Goal: Use online tool/utility

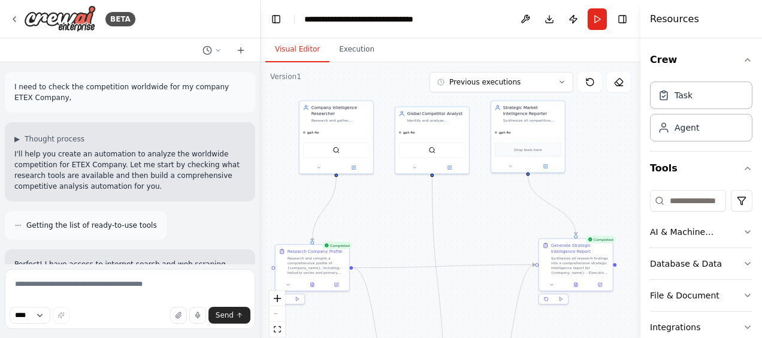
scroll to position [1190, 0]
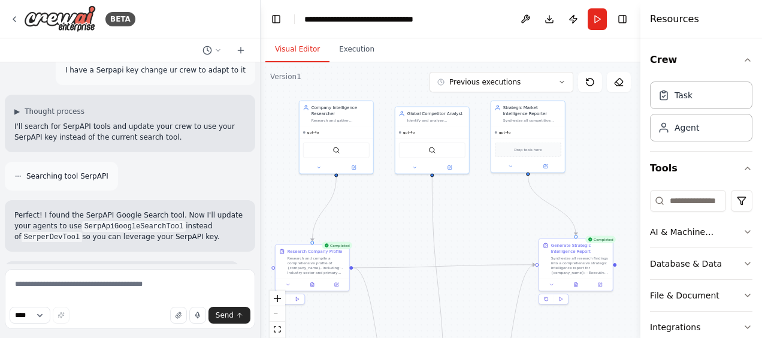
click at [490, 30] on header "**********" at bounding box center [450, 19] width 380 height 38
drag, startPoint x: 472, startPoint y: 30, endPoint x: 460, endPoint y: 23, distance: 14.5
click at [460, 23] on header "**********" at bounding box center [450, 19] width 380 height 38
drag, startPoint x: 486, startPoint y: 25, endPoint x: 482, endPoint y: 85, distance: 60.0
click at [486, 26] on header "**********" at bounding box center [450, 19] width 380 height 38
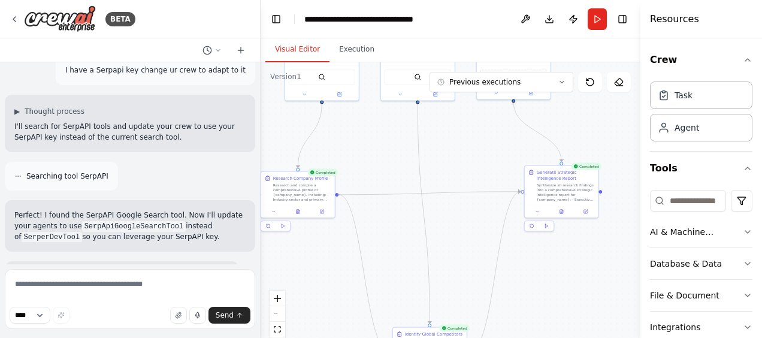
drag, startPoint x: 389, startPoint y: 249, endPoint x: 379, endPoint y: 175, distance: 74.9
click at [375, 173] on div ".deletable-edge-delete-btn { width: 20px; height: 20px; border: 0px solid #ffff…" at bounding box center [450, 211] width 380 height 299
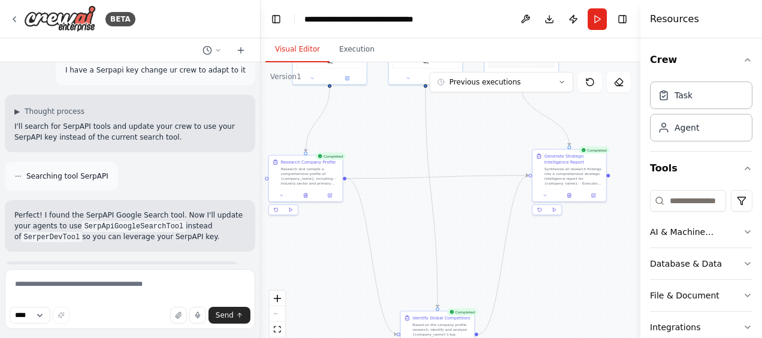
drag, startPoint x: 393, startPoint y: 236, endPoint x: 443, endPoint y: 181, distance: 74.2
click at [443, 181] on div ".deletable-edge-delete-btn { width: 20px; height: 20px; border: 0px solid #ffff…" at bounding box center [450, 211] width 380 height 299
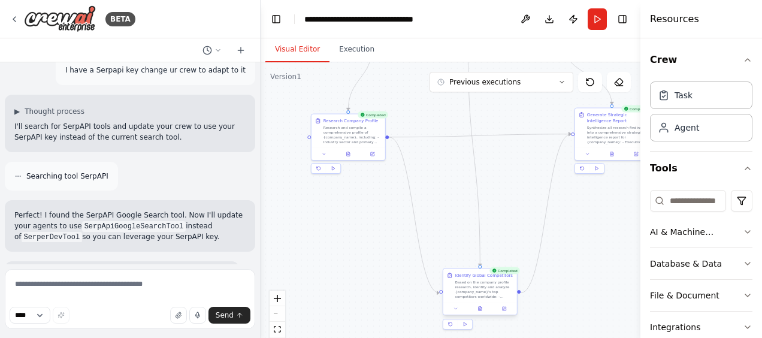
click at [472, 295] on div "Based on the company profile research, identify and analyze {company_name}'s to…" at bounding box center [484, 289] width 58 height 19
click at [606, 135] on div "Synthesize all research findings into a comprehensive strategic intelligence re…" at bounding box center [616, 133] width 58 height 19
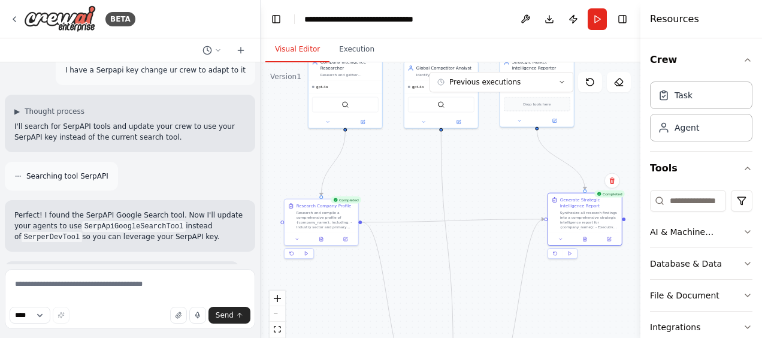
drag, startPoint x: 501, startPoint y: 193, endPoint x: 474, endPoint y: 278, distance: 89.2
click at [474, 278] on div ".deletable-edge-delete-btn { width: 20px; height: 20px; border: 0px solid #ffff…" at bounding box center [450, 211] width 380 height 299
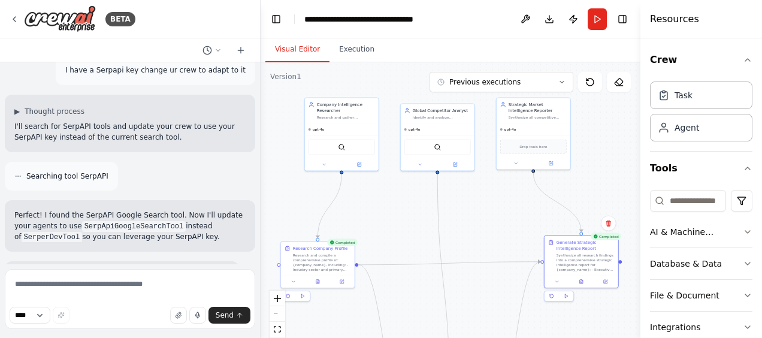
drag, startPoint x: 464, startPoint y: 182, endPoint x: 460, endPoint y: 225, distance: 42.7
click at [460, 225] on div ".deletable-edge-delete-btn { width: 20px; height: 20px; border: 0px solid #ffff…" at bounding box center [450, 211] width 380 height 299
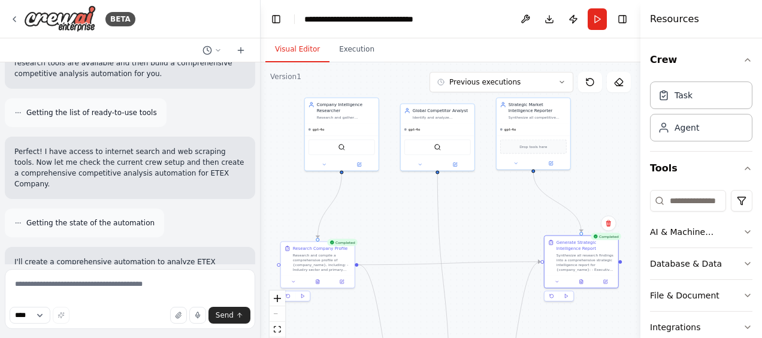
scroll to position [0, 0]
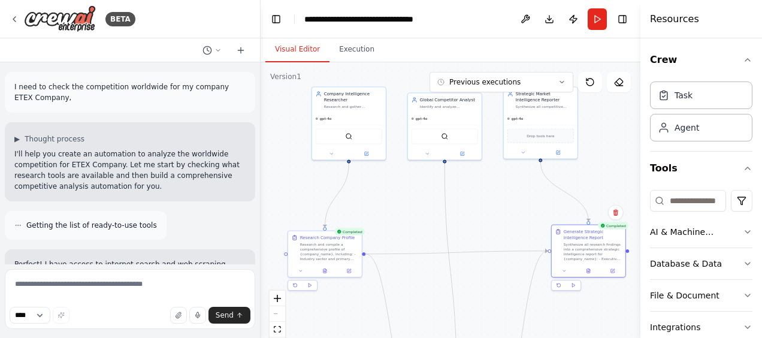
drag, startPoint x: 472, startPoint y: 230, endPoint x: 480, endPoint y: 219, distance: 13.0
click at [480, 219] on div ".deletable-edge-delete-btn { width: 20px; height: 20px; border: 0px solid #ffff…" at bounding box center [450, 211] width 380 height 299
